Goal: Use online tool/utility: Utilize a website feature to perform a specific function

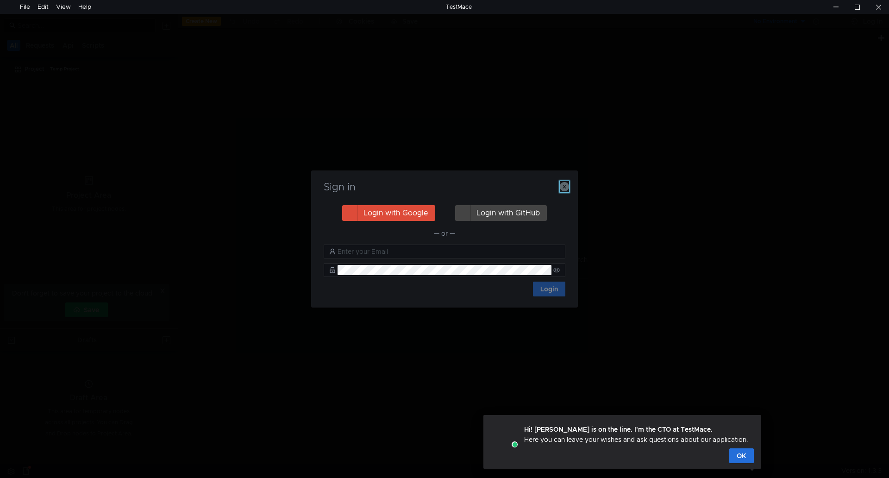
click at [563, 186] on icon "button" at bounding box center [564, 186] width 9 height 9
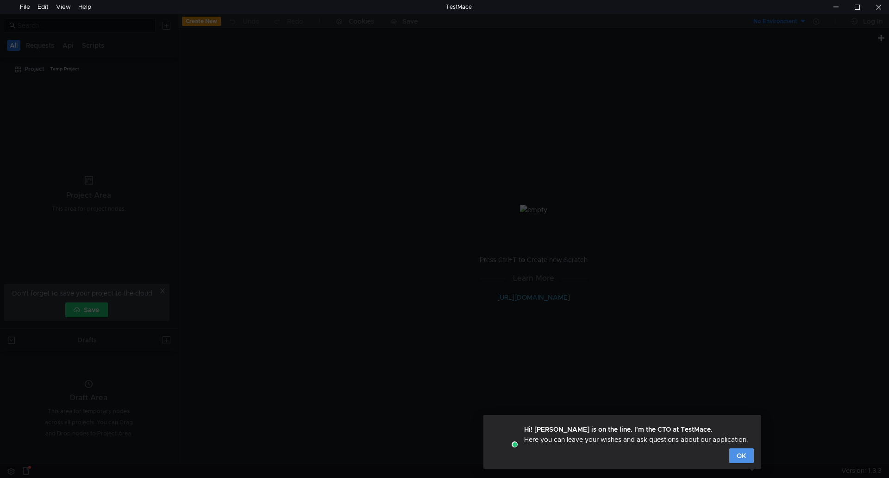
click at [747, 461] on button "OK" at bounding box center [741, 455] width 25 height 15
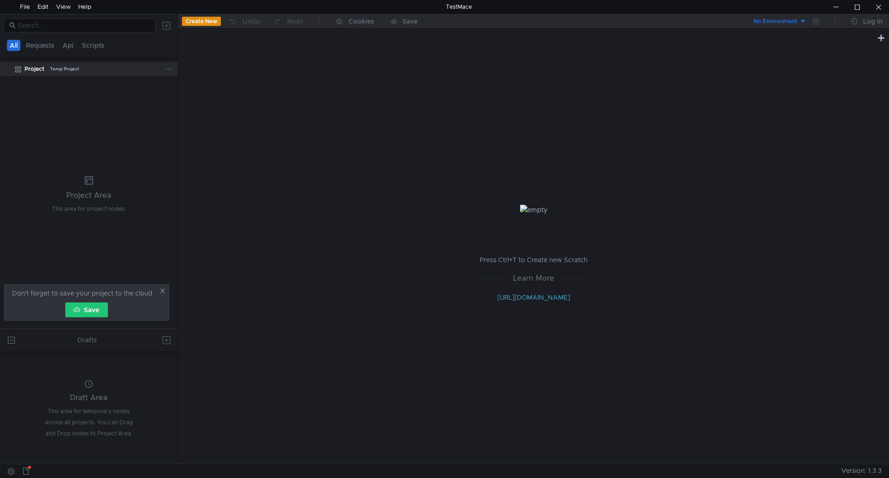
click at [35, 66] on div "Project" at bounding box center [35, 69] width 20 height 14
click at [23, 4] on div "File" at bounding box center [25, 7] width 10 height 14
click at [37, 19] on link "Cut Ctrl+X" at bounding box center [78, 24] width 89 height 15
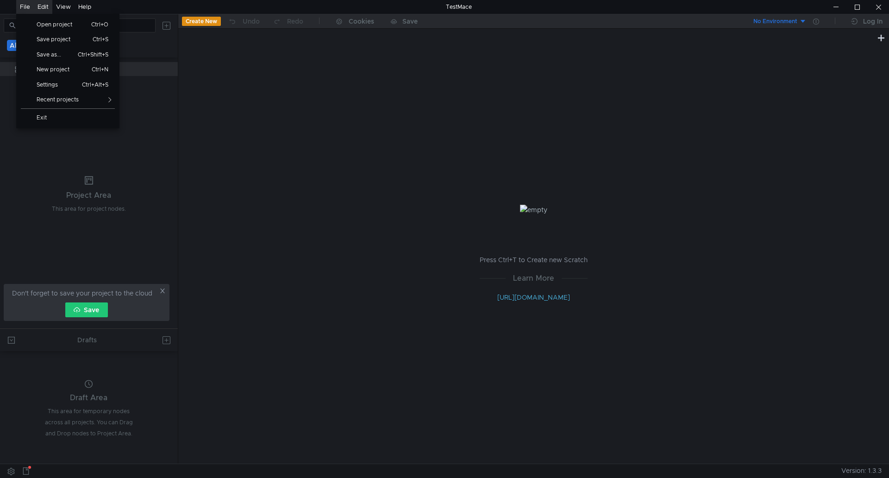
click at [27, 8] on div "File" at bounding box center [25, 7] width 10 height 14
click at [34, 22] on span "Open project" at bounding box center [57, 25] width 53 height 6
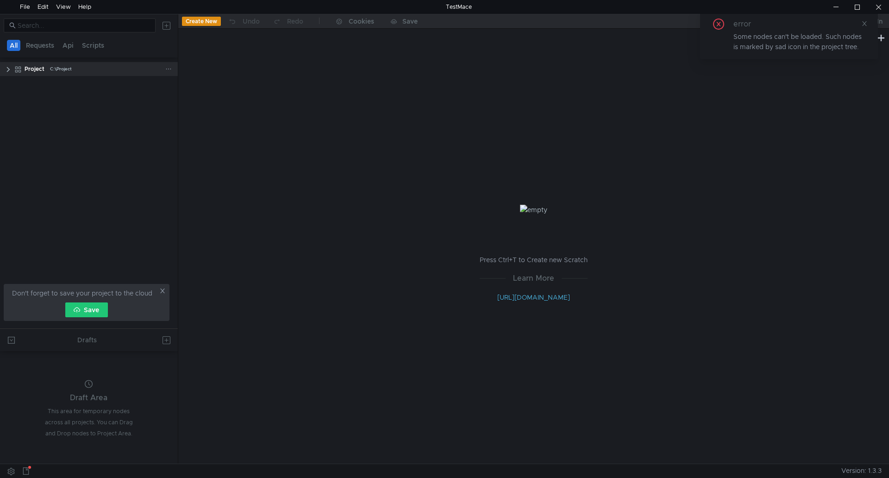
click at [10, 66] on clr-icon at bounding box center [8, 69] width 7 height 7
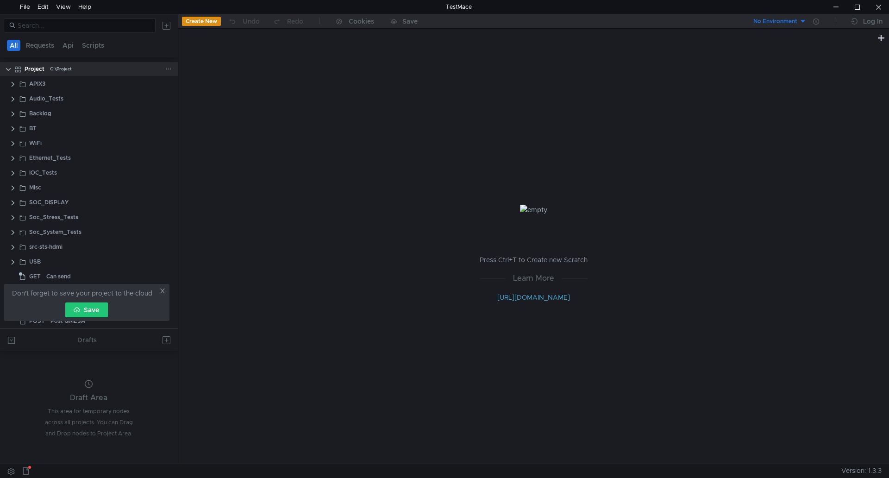
click at [9, 68] on clr-icon at bounding box center [8, 69] width 7 height 7
click at [69, 232] on div "Can send" at bounding box center [58, 231] width 25 height 14
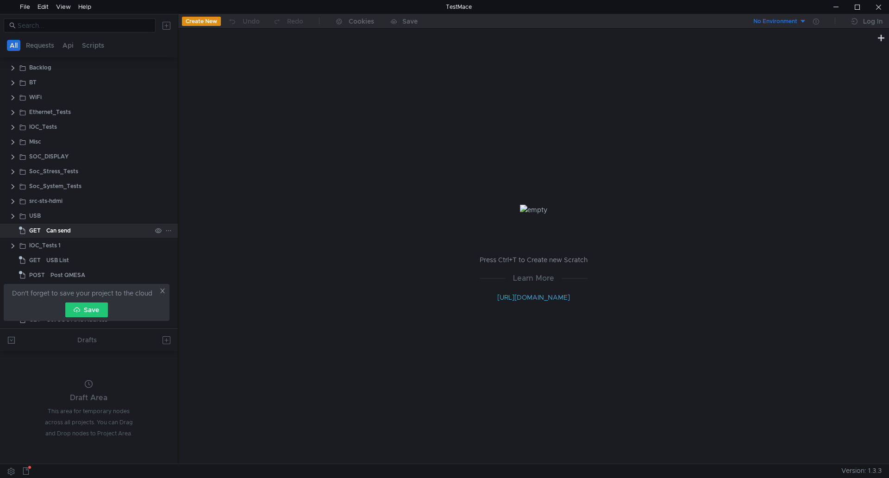
click at [69, 232] on div "Can send" at bounding box center [58, 231] width 25 height 14
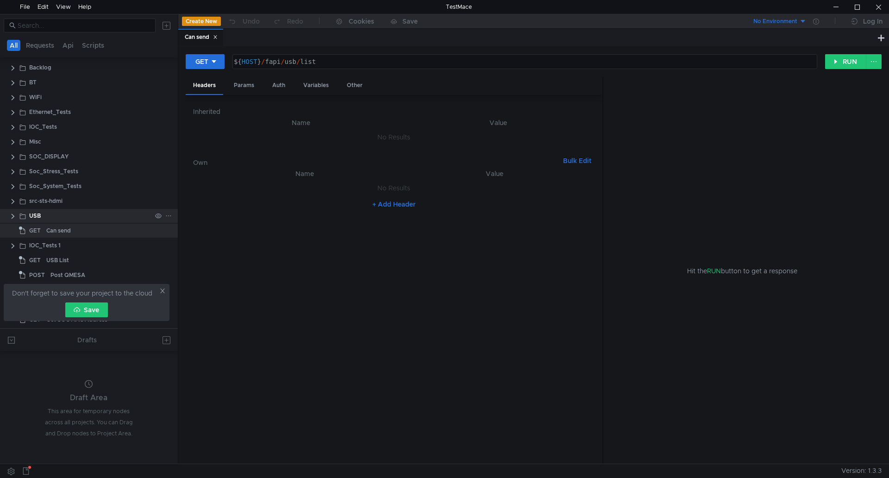
click at [12, 219] on clr-icon at bounding box center [12, 216] width 7 height 7
click at [84, 218] on div "USB List" at bounding box center [101, 215] width 100 height 14
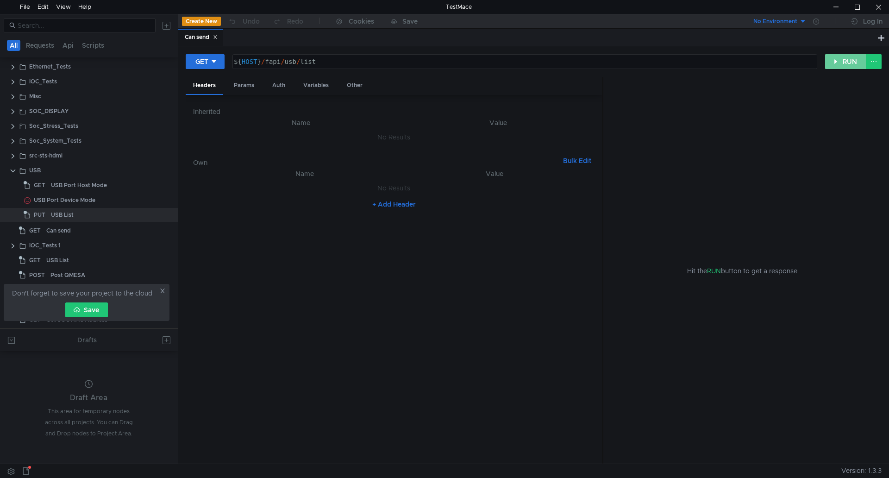
click at [829, 59] on button "RUN" at bounding box center [845, 61] width 41 height 15
click at [98, 216] on div "USB List" at bounding box center [101, 215] width 100 height 14
click at [74, 217] on div "USB List" at bounding box center [101, 215] width 100 height 14
click at [848, 67] on button "RUN" at bounding box center [845, 61] width 41 height 15
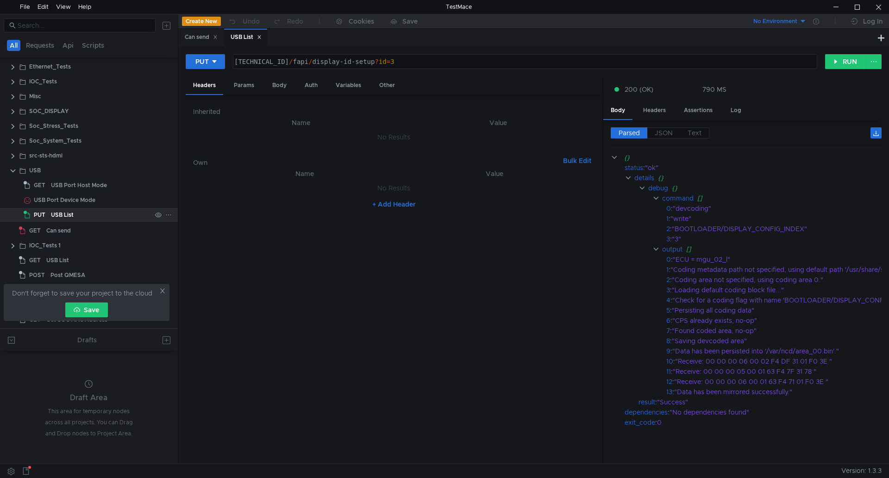
click at [108, 216] on div "USB List" at bounding box center [101, 215] width 100 height 14
click at [46, 230] on div "Can send" at bounding box center [58, 231] width 25 height 14
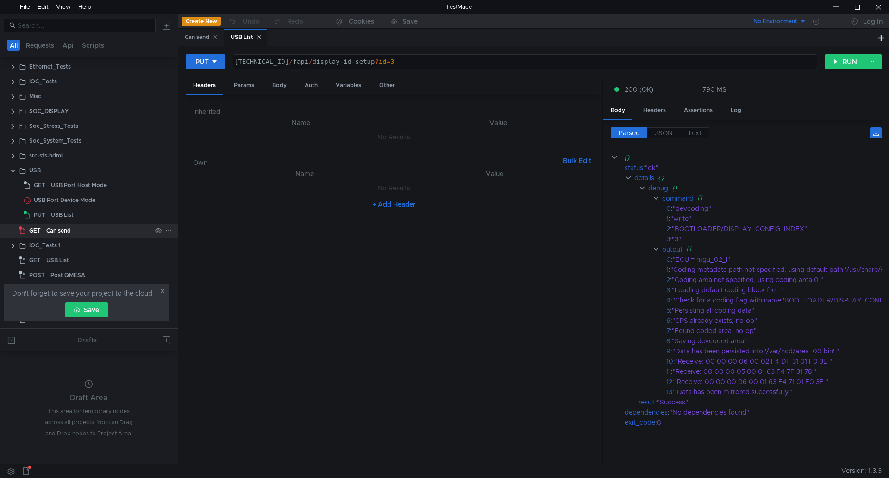
click at [46, 230] on div "Can send" at bounding box center [58, 231] width 25 height 14
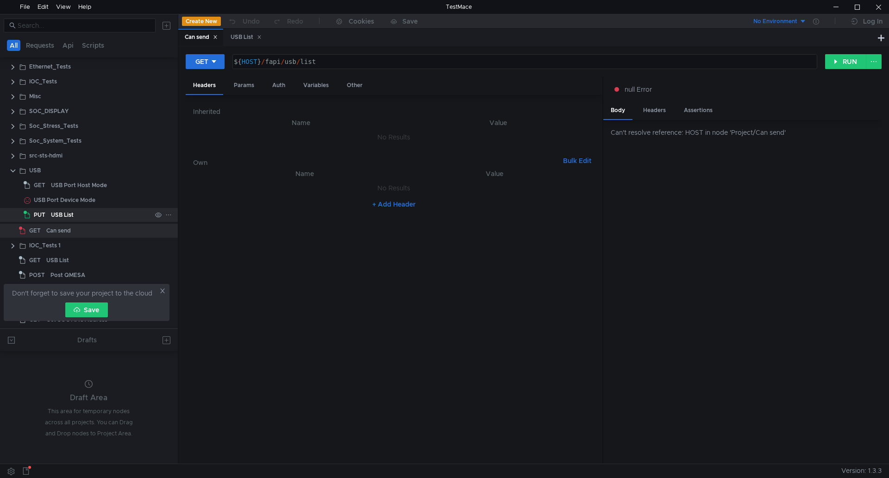
click at [81, 212] on div "USB List" at bounding box center [101, 215] width 100 height 14
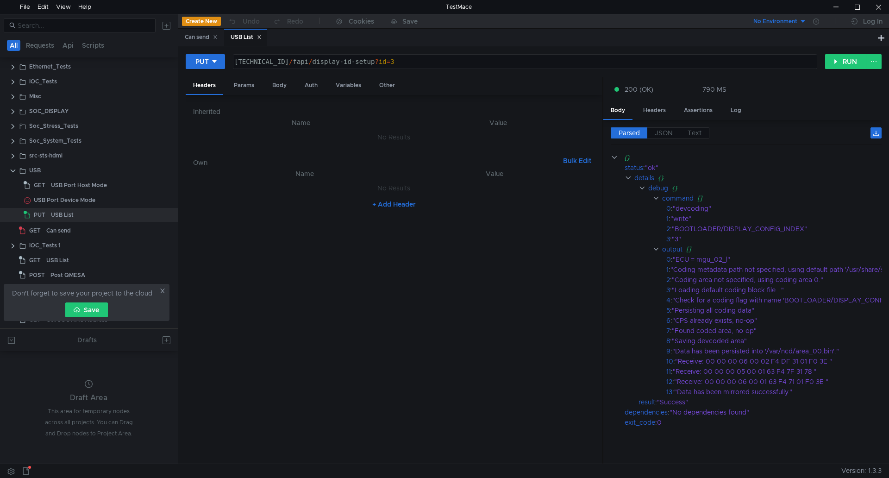
type textarea "[TECHNICAL_ID]/fapi/display-id-setup?id=3"
drag, startPoint x: 301, startPoint y: 61, endPoint x: 289, endPoint y: 66, distance: 12.9
click at [289, 66] on div "[TECHNICAL_ID] / fapi / display-id-setup ? id = 3" at bounding box center [524, 69] width 584 height 22
click at [299, 63] on div "[TECHNICAL_ID] / fapi / display-id-setup ? id = 3" at bounding box center [524, 62] width 583 height 14
drag, startPoint x: 305, startPoint y: 60, endPoint x: 235, endPoint y: 61, distance: 69.9
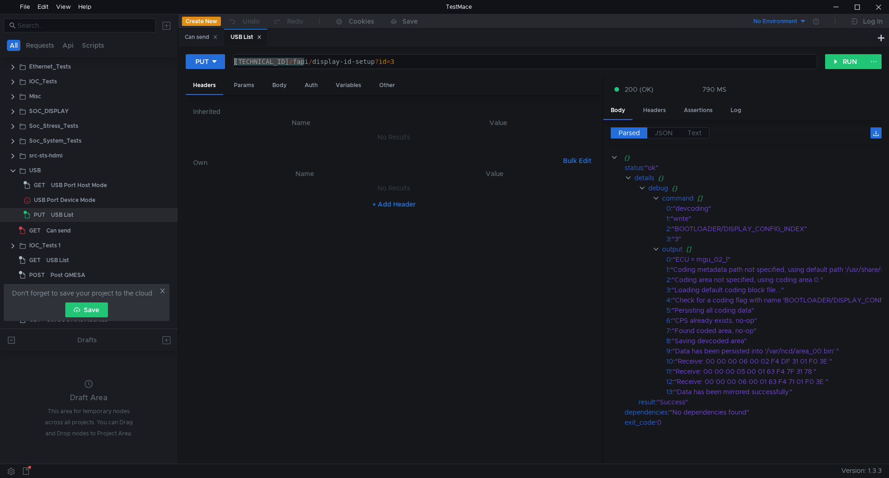
click at [235, 61] on div "[TECHNICAL_ID] / fapi / display-id-setup ? id = 3" at bounding box center [524, 69] width 584 height 22
click at [64, 240] on div "IOC_Tests 1" at bounding box center [90, 245] width 122 height 14
click at [66, 235] on div "Can send" at bounding box center [58, 231] width 25 height 14
click at [95, 226] on div "Can send" at bounding box center [98, 231] width 105 height 14
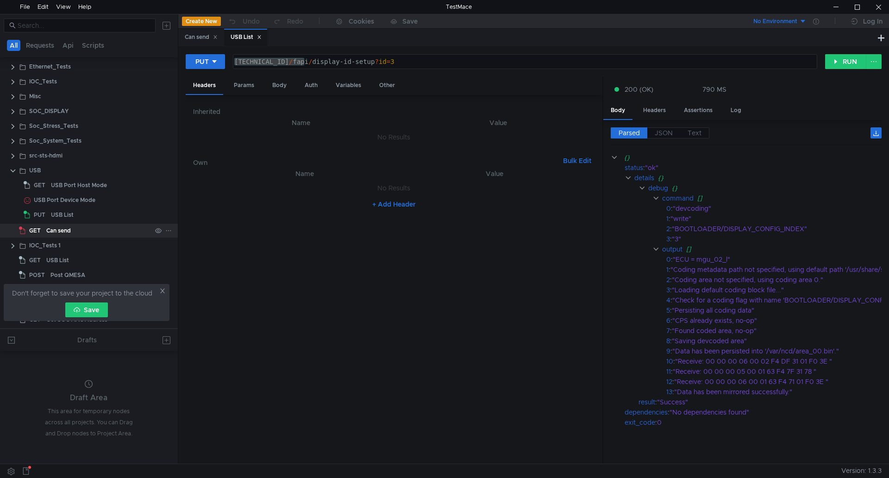
click at [95, 226] on div "Can send" at bounding box center [98, 231] width 105 height 14
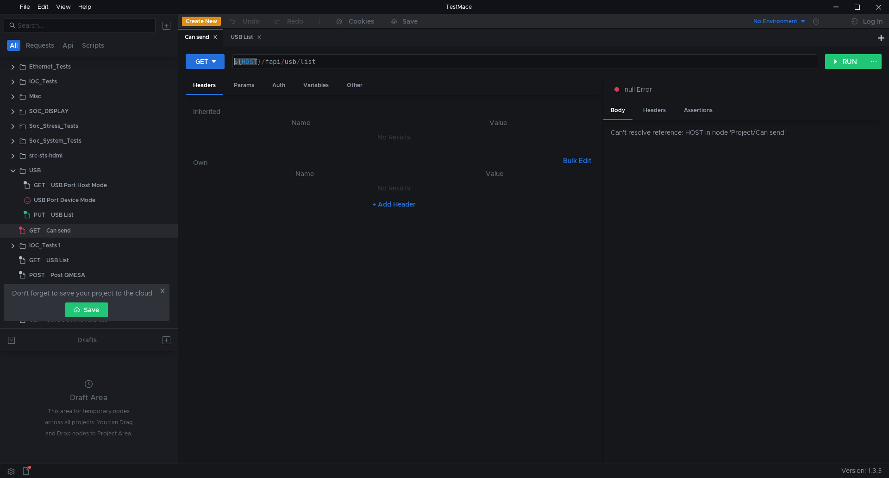
drag, startPoint x: 259, startPoint y: 62, endPoint x: 232, endPoint y: 64, distance: 26.5
click at [232, 64] on div "${HOST}/fapi/usb/list ${ HOST } / fapi / usb / list ההההההההההההההההההההההההההה…" at bounding box center [524, 61] width 585 height 15
click at [261, 58] on div "${ HOST } / fapi / usb / list" at bounding box center [524, 69] width 584 height 22
drag, startPoint x: 261, startPoint y: 58, endPoint x: 239, endPoint y: 63, distance: 22.2
click at [239, 63] on div "${ HOST } / fapi / usb / list" at bounding box center [524, 69] width 584 height 22
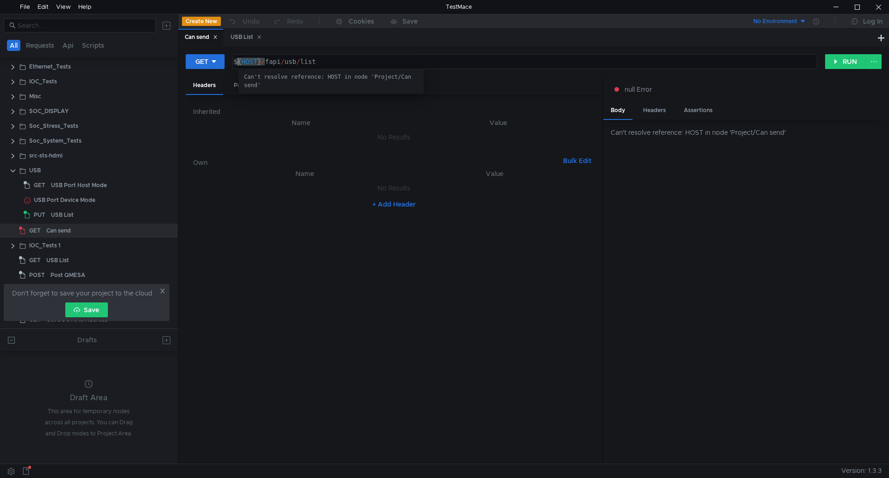
click at [242, 62] on div "${ HOST } / fapi / usb / list" at bounding box center [525, 62] width 584 height 14
drag, startPoint x: 235, startPoint y: 63, endPoint x: 264, endPoint y: 64, distance: 29.2
click at [264, 64] on div "${ HOST } / fapi / usb / list" at bounding box center [524, 69] width 584 height 22
paste textarea "[TECHNICAL_ID]"
type textarea "[TECHNICAL_ID]/fapi/usb/list"
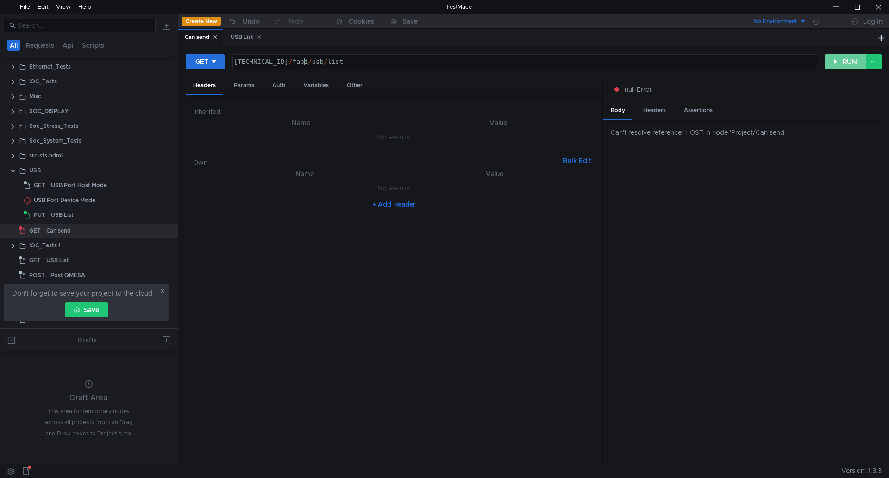
click at [841, 61] on button "RUN" at bounding box center [845, 61] width 41 height 15
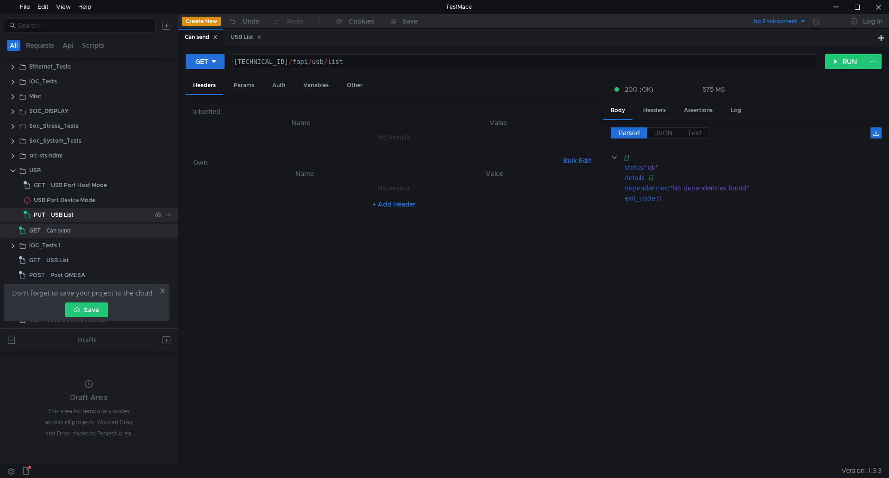
click at [79, 214] on div "USB List" at bounding box center [101, 215] width 100 height 14
click at [207, 37] on div "Can send" at bounding box center [201, 37] width 33 height 10
click at [840, 60] on button "RUN" at bounding box center [845, 61] width 41 height 15
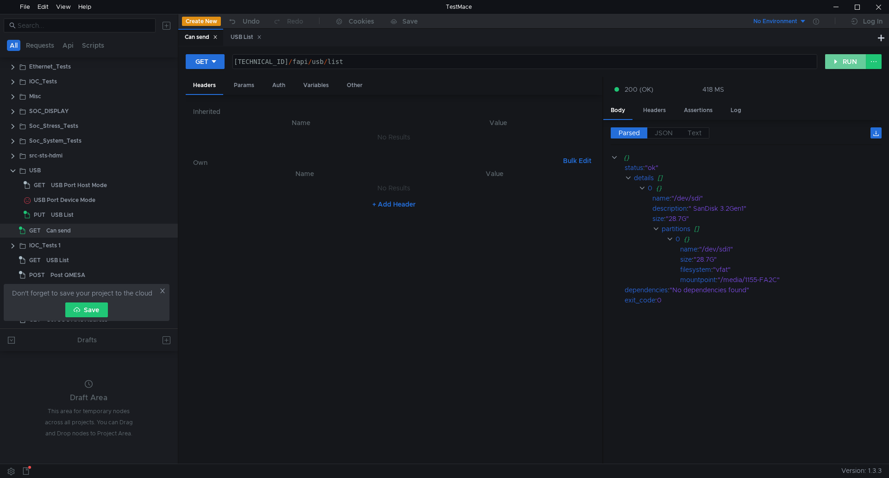
click at [835, 59] on button "RUN" at bounding box center [845, 61] width 41 height 15
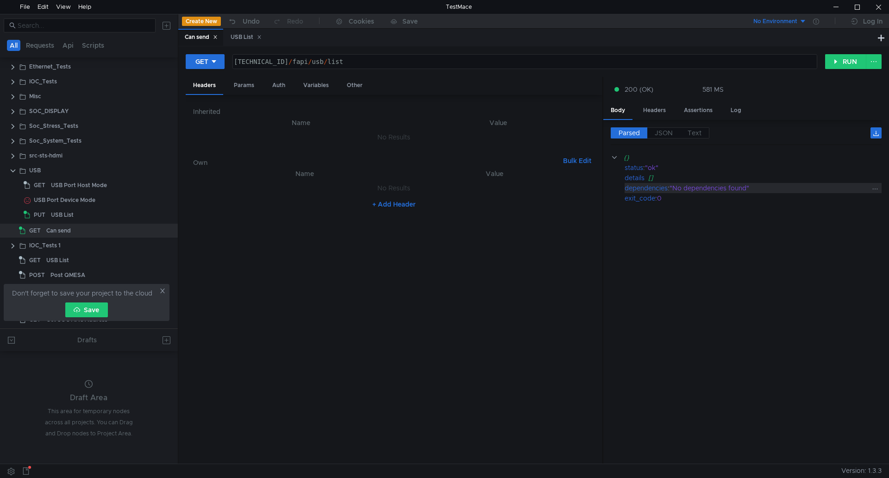
click at [676, 189] on div ""No dependencies found"" at bounding box center [770, 188] width 201 height 10
drag, startPoint x: 374, startPoint y: 63, endPoint x: 233, endPoint y: 65, distance: 140.3
click at [233, 65] on div "[TECHNICAL_ID] / fapi / usb / list" at bounding box center [524, 69] width 584 height 22
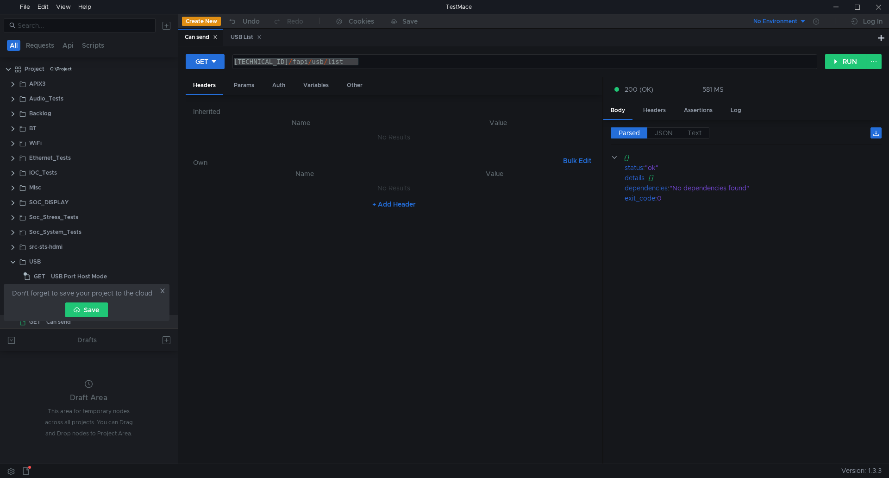
scroll to position [91, 0]
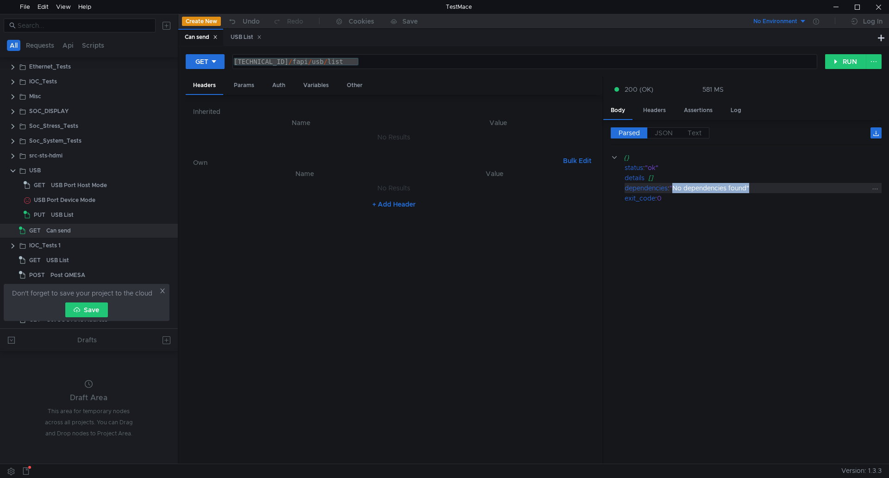
drag, startPoint x: 676, startPoint y: 187, endPoint x: 752, endPoint y: 190, distance: 76.4
click at [752, 190] on div ""No dependencies found"" at bounding box center [770, 188] width 201 height 10
drag, startPoint x: 670, startPoint y: 187, endPoint x: 761, endPoint y: 186, distance: 90.8
click at [761, 186] on div "dependencies : "No dependencies found"" at bounding box center [753, 188] width 257 height 10
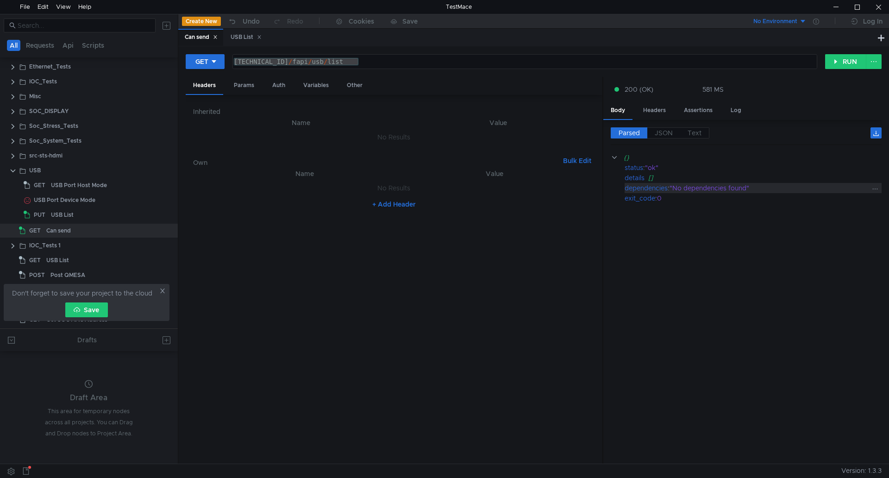
copy div ""No dependencies found""
click at [825, 7] on div at bounding box center [835, 7] width 21 height 14
